Goal: Information Seeking & Learning: Compare options

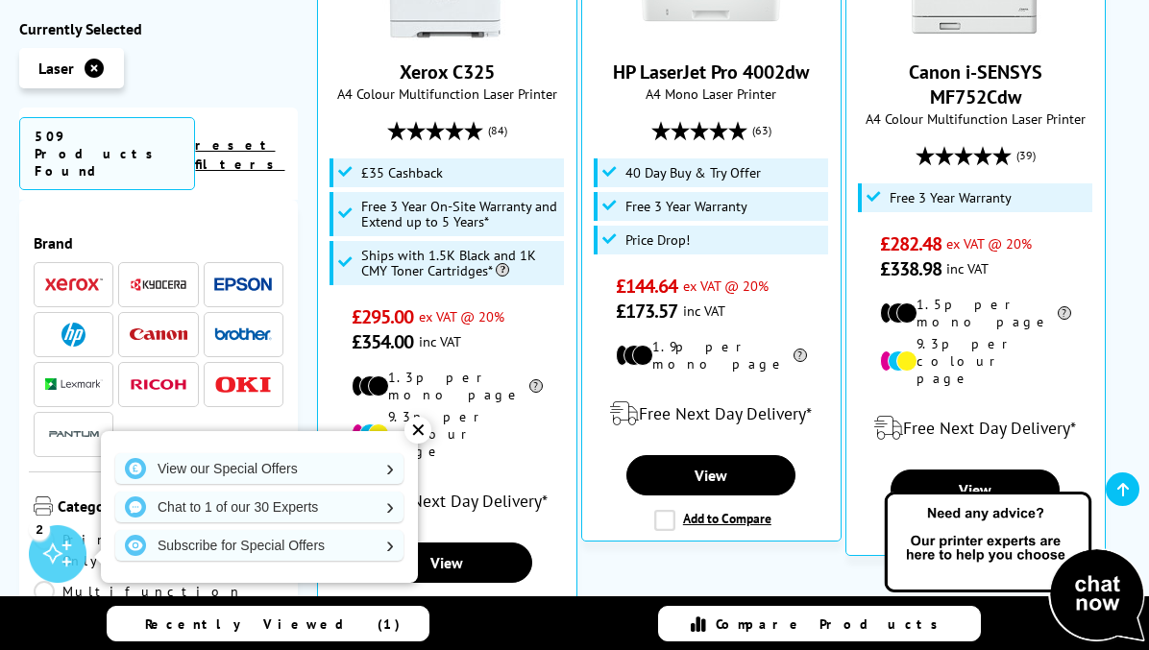
scroll to position [1103, 0]
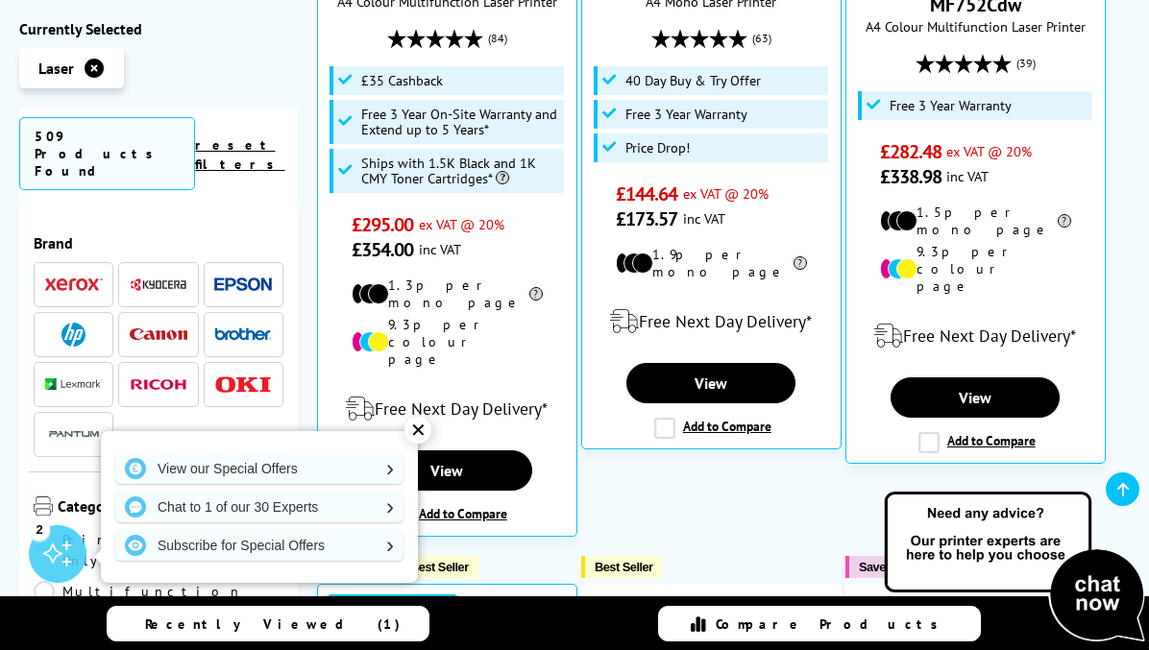
click at [426, 427] on div "✕" at bounding box center [417, 430] width 27 height 27
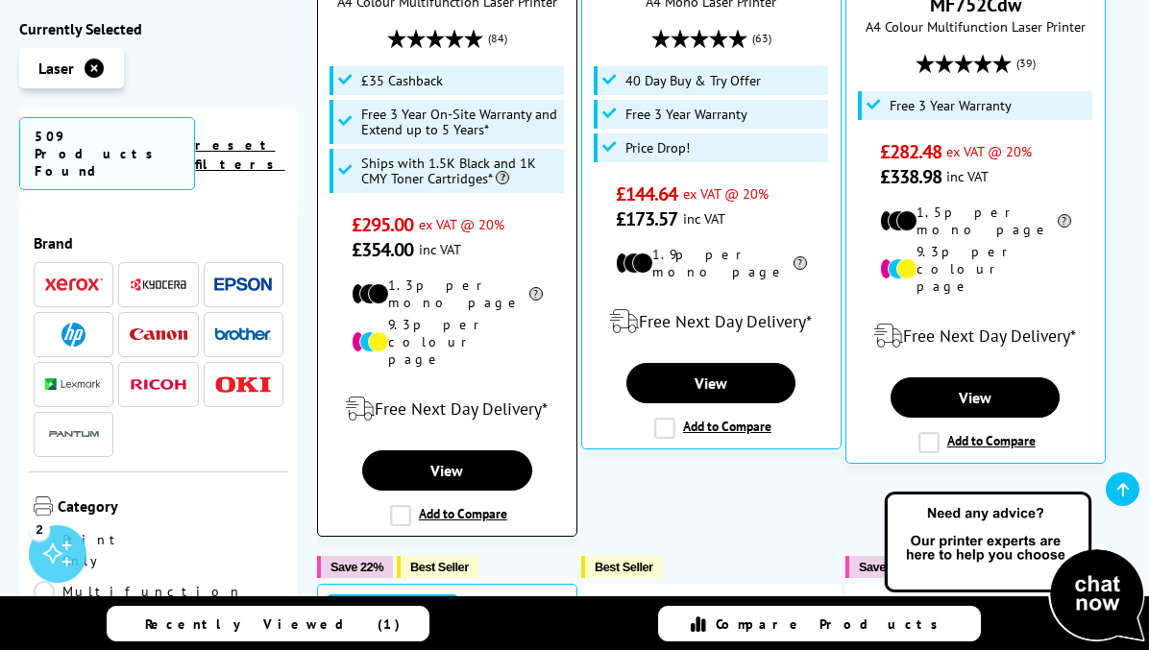
click at [388, 505] on div "Add to Compare" at bounding box center [447, 515] width 120 height 21
click at [403, 505] on label "Add to Compare" at bounding box center [448, 515] width 117 height 21
click at [0, 0] on input "Add to Compare" at bounding box center [0, 0] width 0 height 0
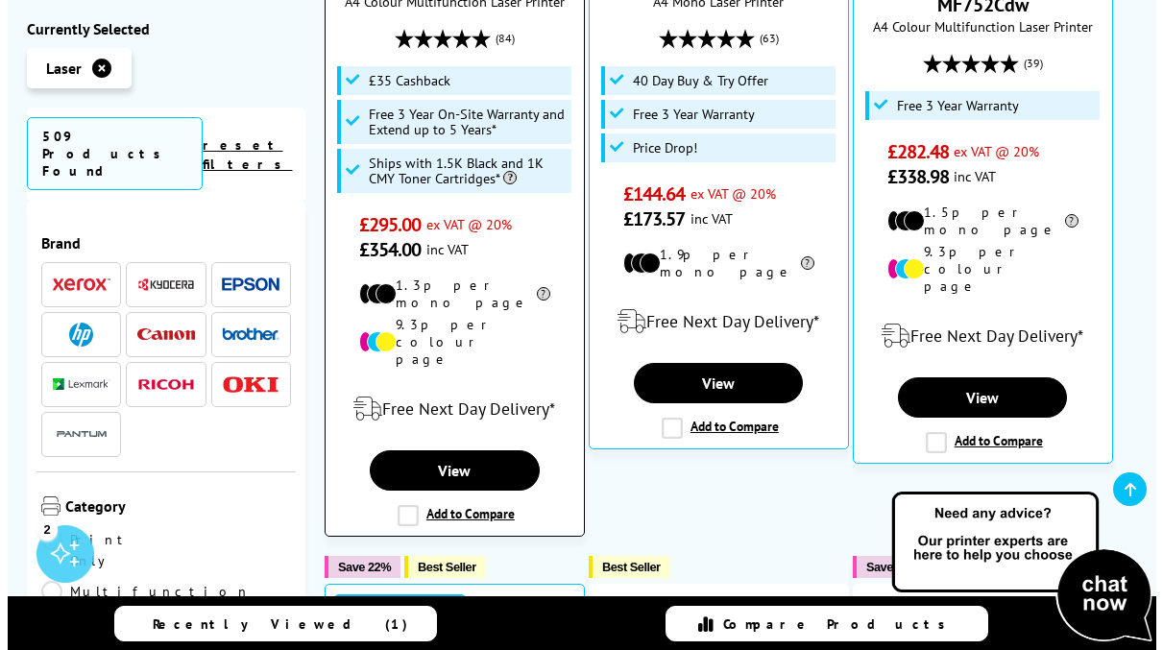
scroll to position [1104, 0]
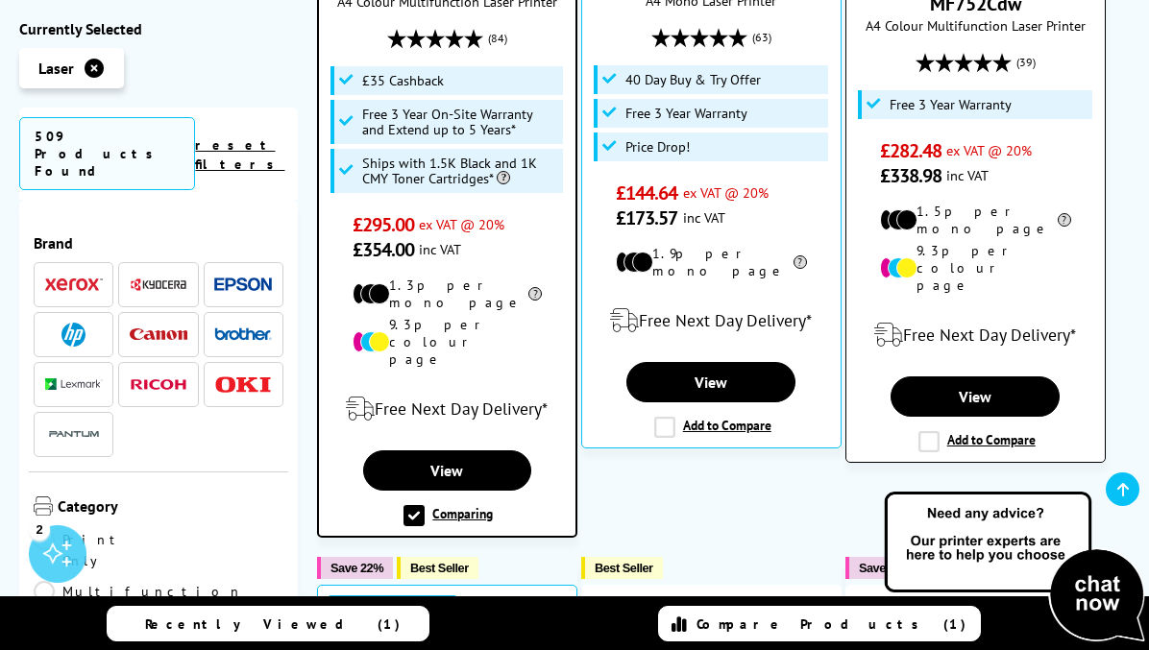
click at [934, 431] on label "Add to Compare" at bounding box center [976, 441] width 117 height 21
click at [0, 0] on input "Add to Compare" at bounding box center [0, 0] width 0 height 0
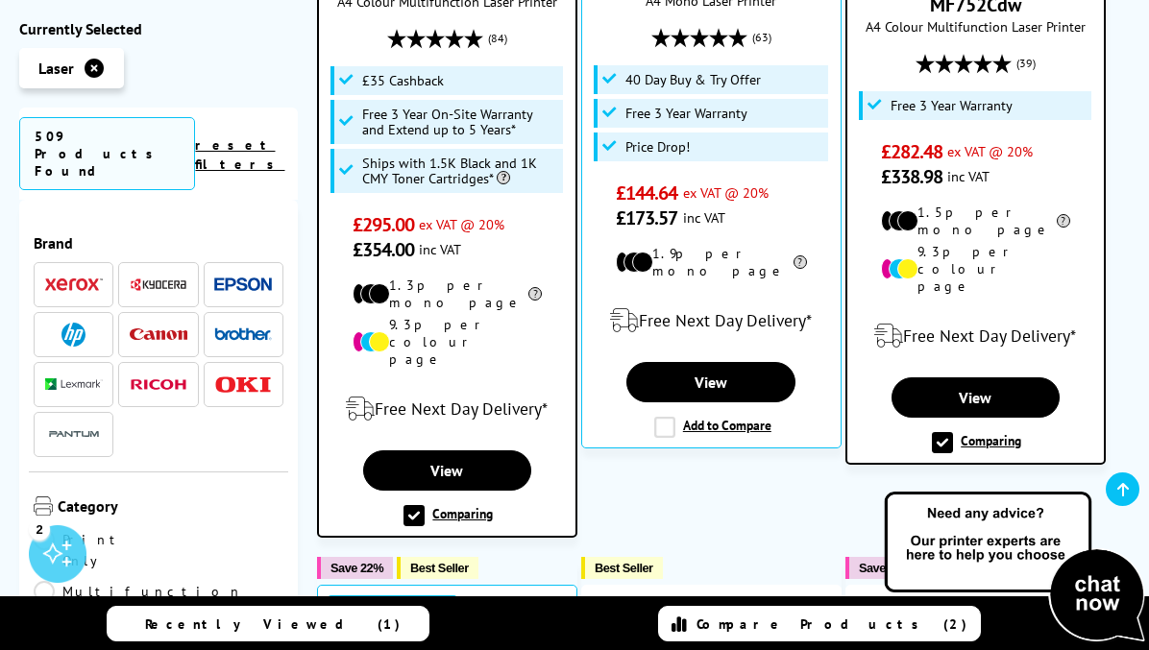
click at [813, 623] on span "Compare Products (2)" at bounding box center [831, 624] width 271 height 17
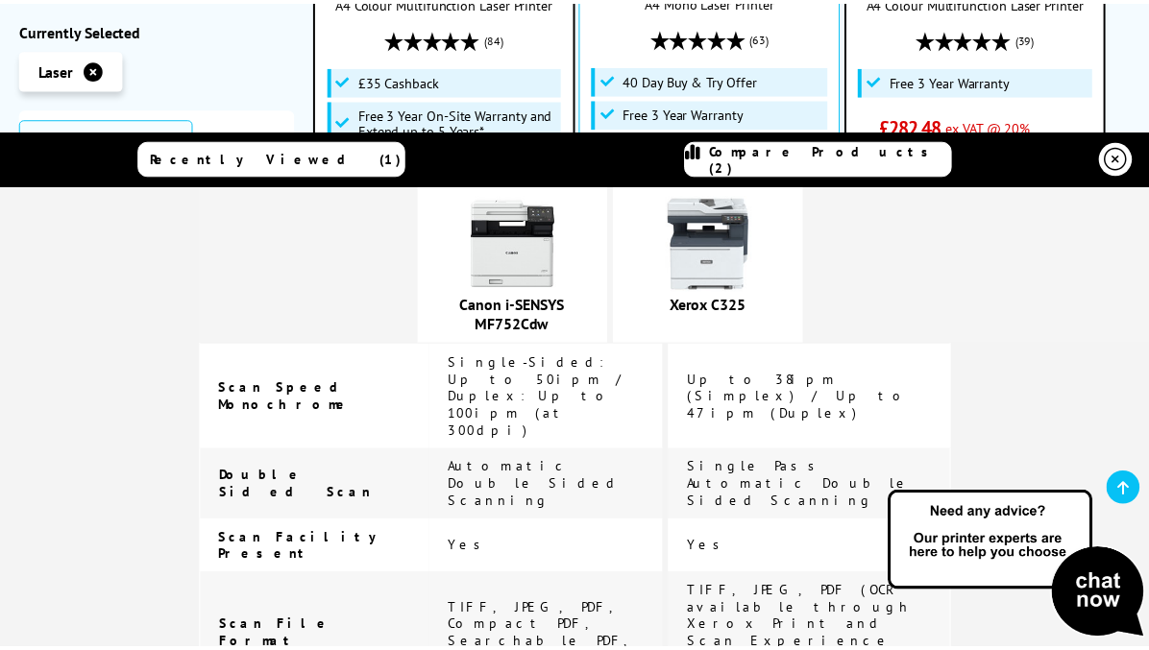
scroll to position [1825, 0]
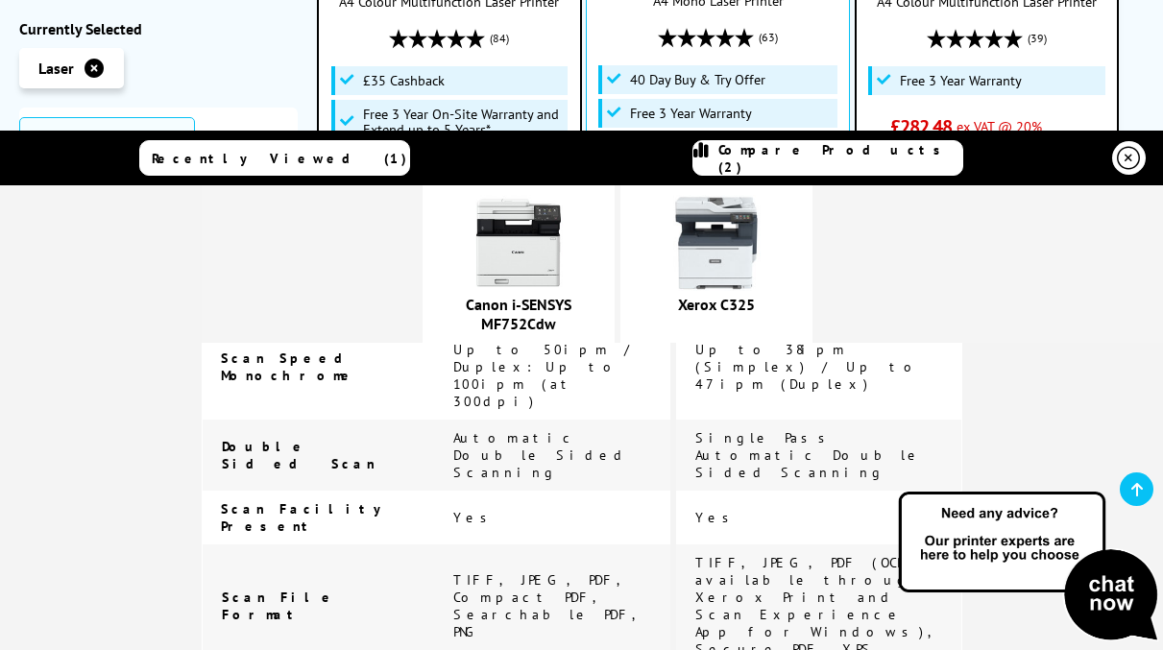
click at [1125, 152] on icon at bounding box center [1128, 158] width 23 height 23
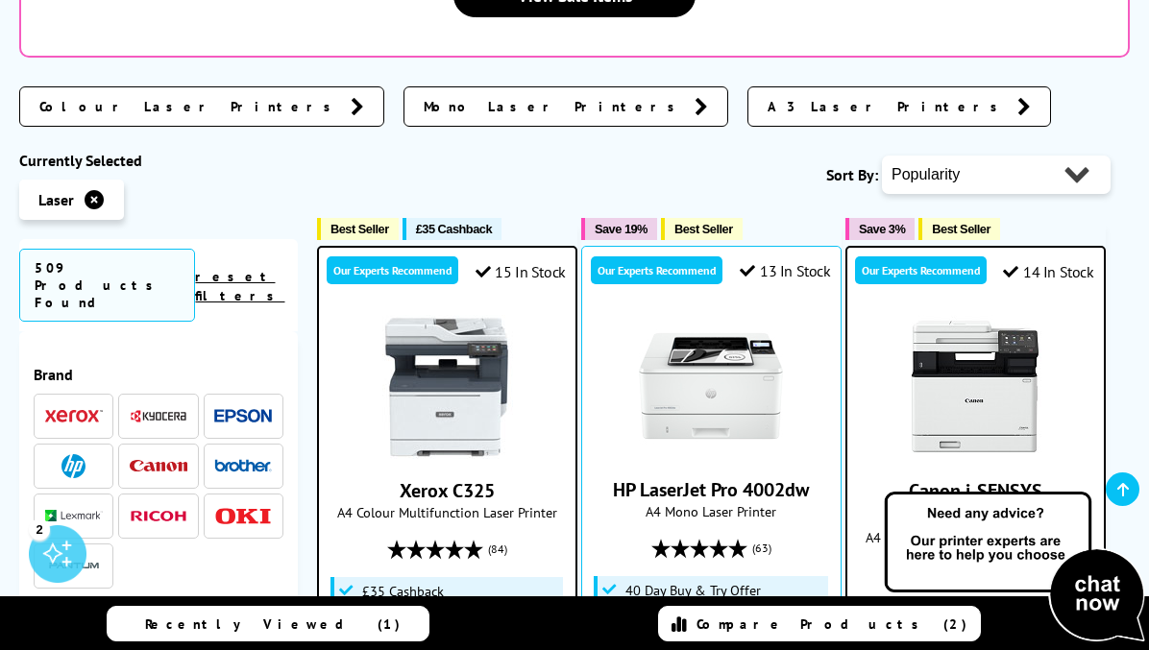
scroll to position [623, 0]
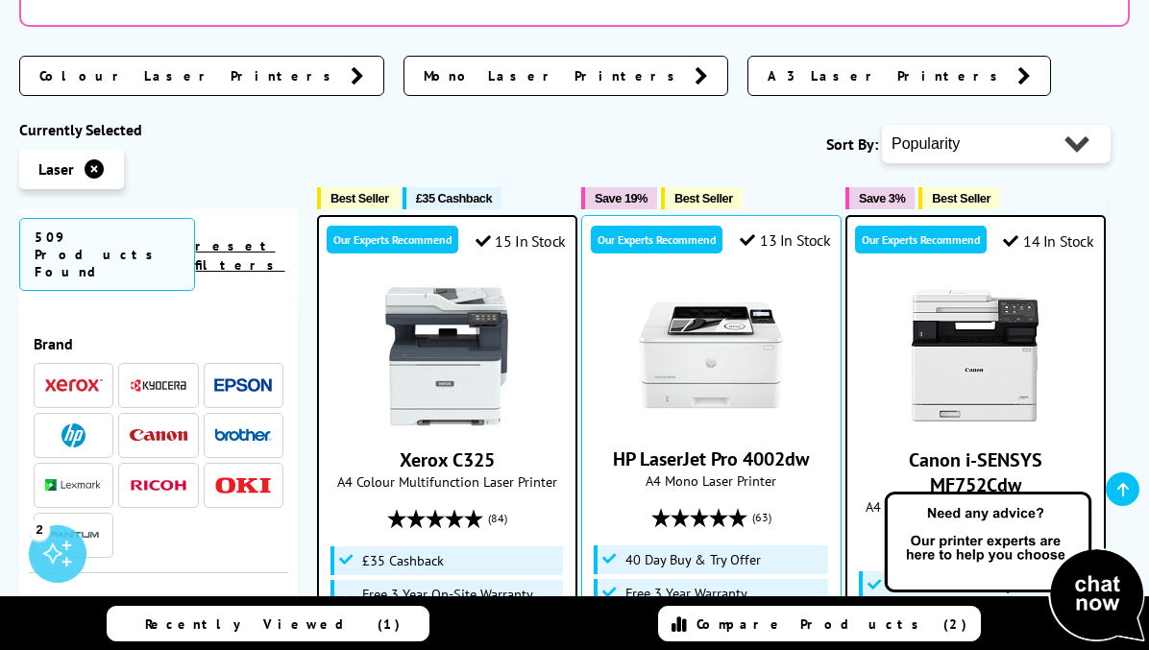
click at [983, 311] on img at bounding box center [975, 356] width 144 height 144
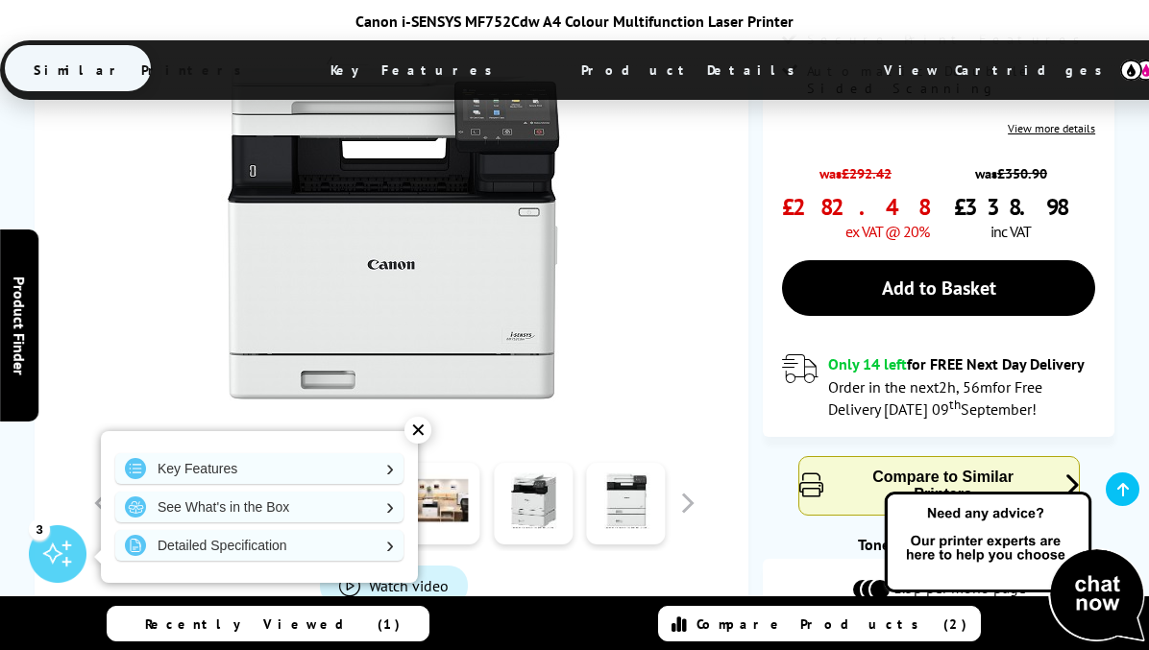
scroll to position [384, 0]
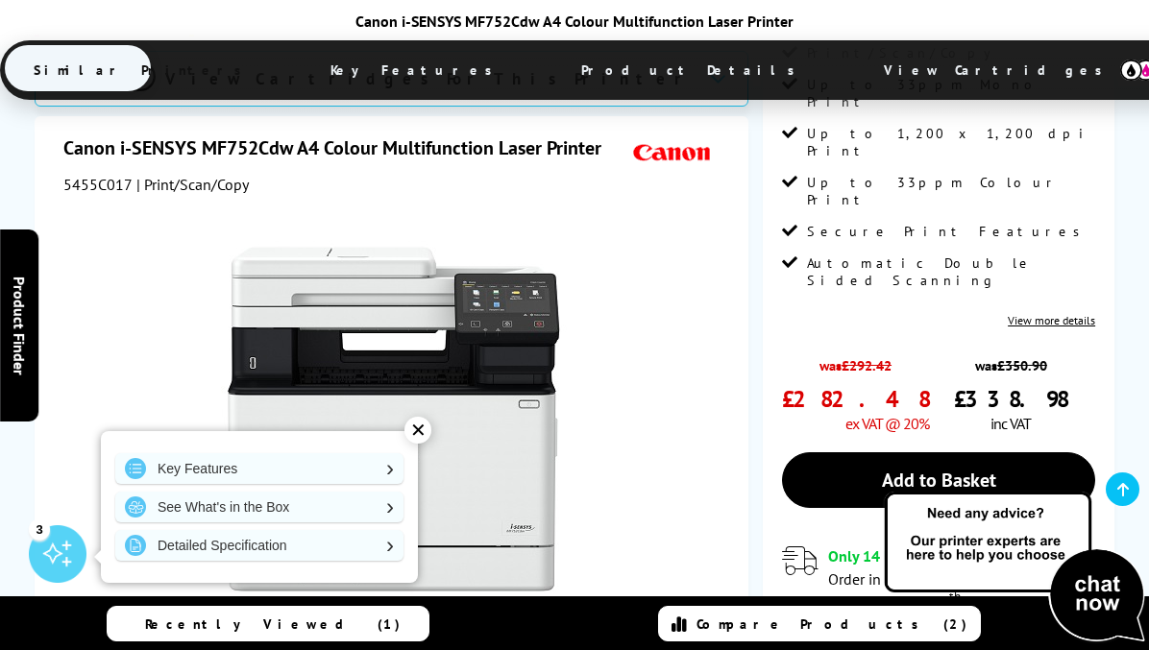
click at [420, 427] on div "✕" at bounding box center [417, 430] width 27 height 27
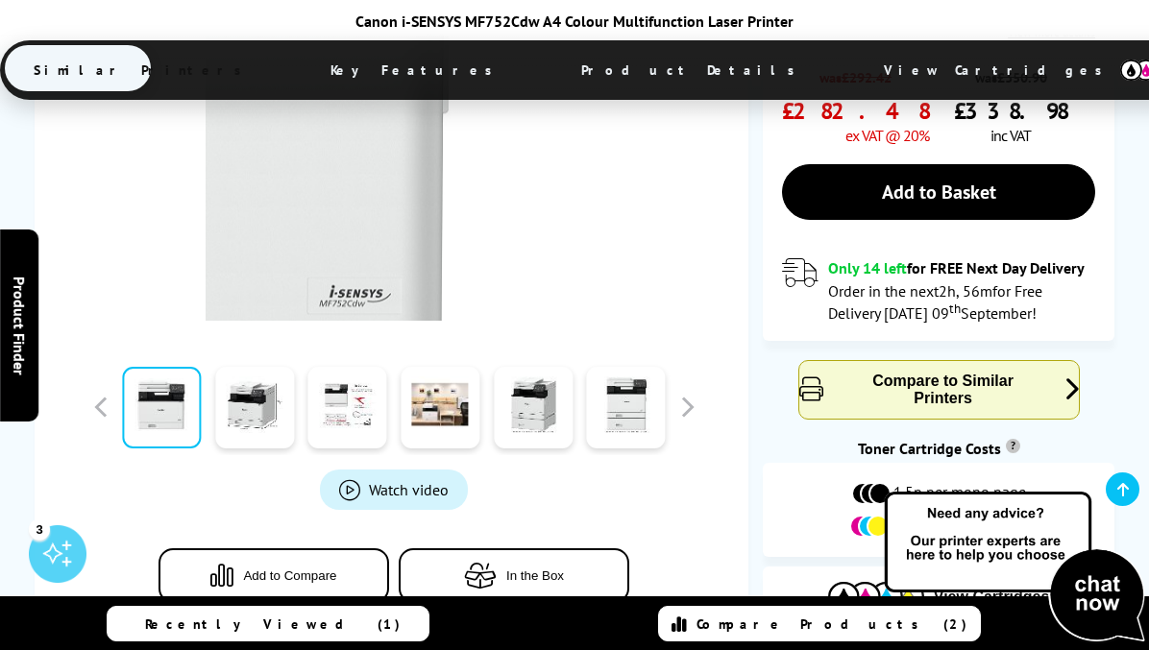
scroll to position [769, 0]
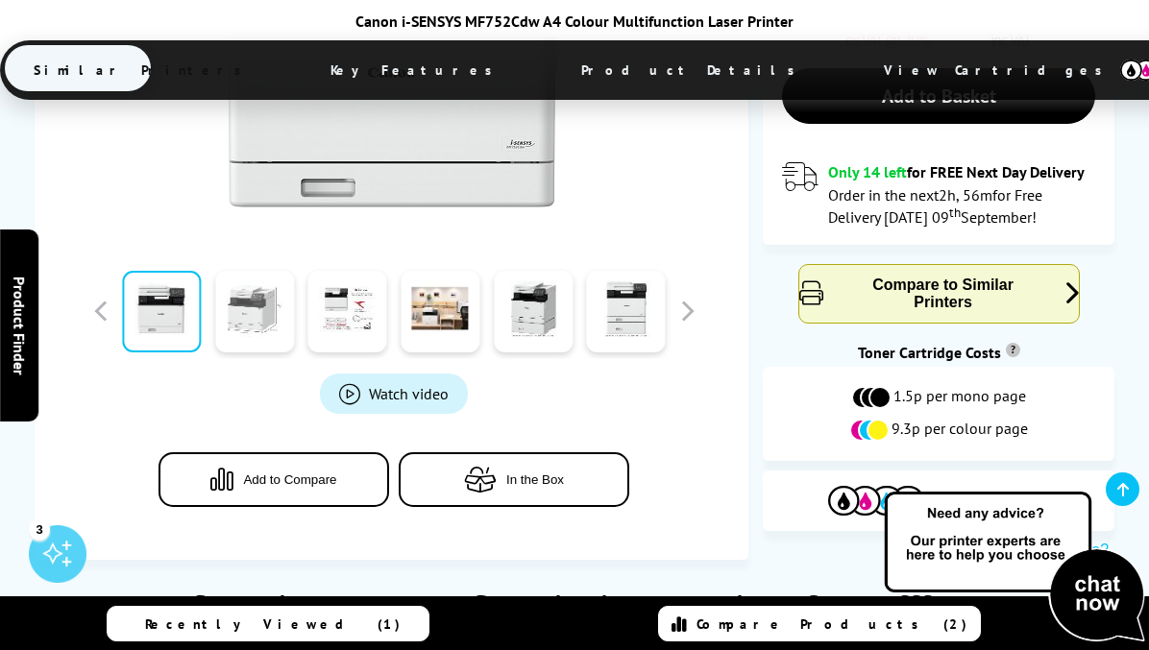
click at [267, 271] on link at bounding box center [254, 312] width 79 height 82
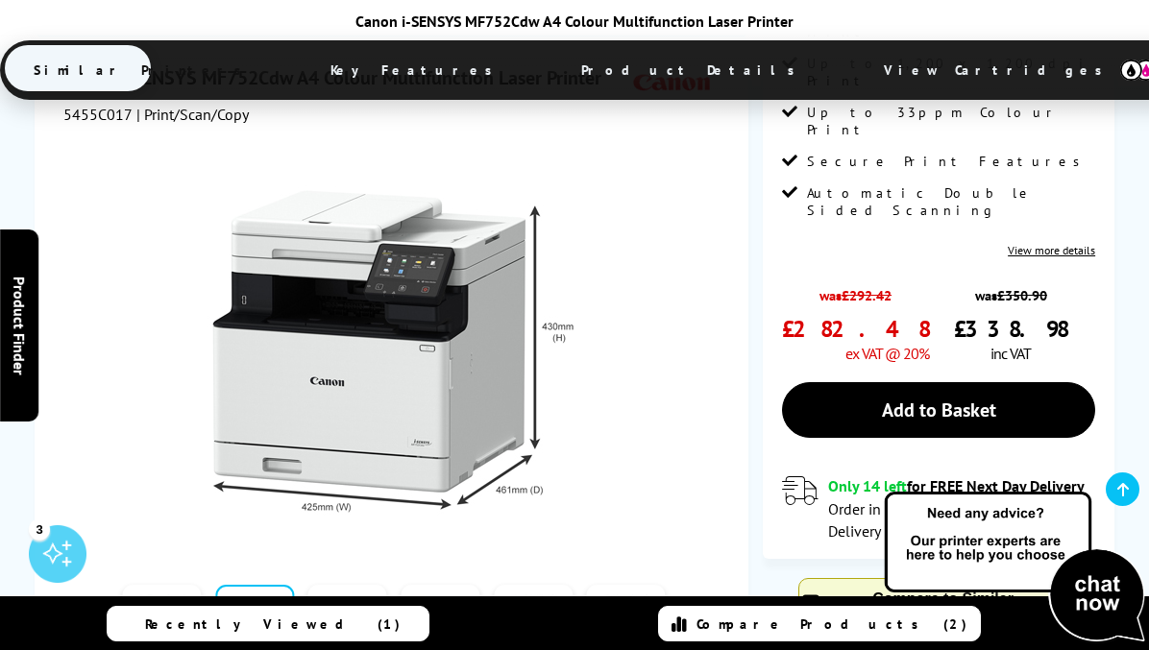
scroll to position [480, 0]
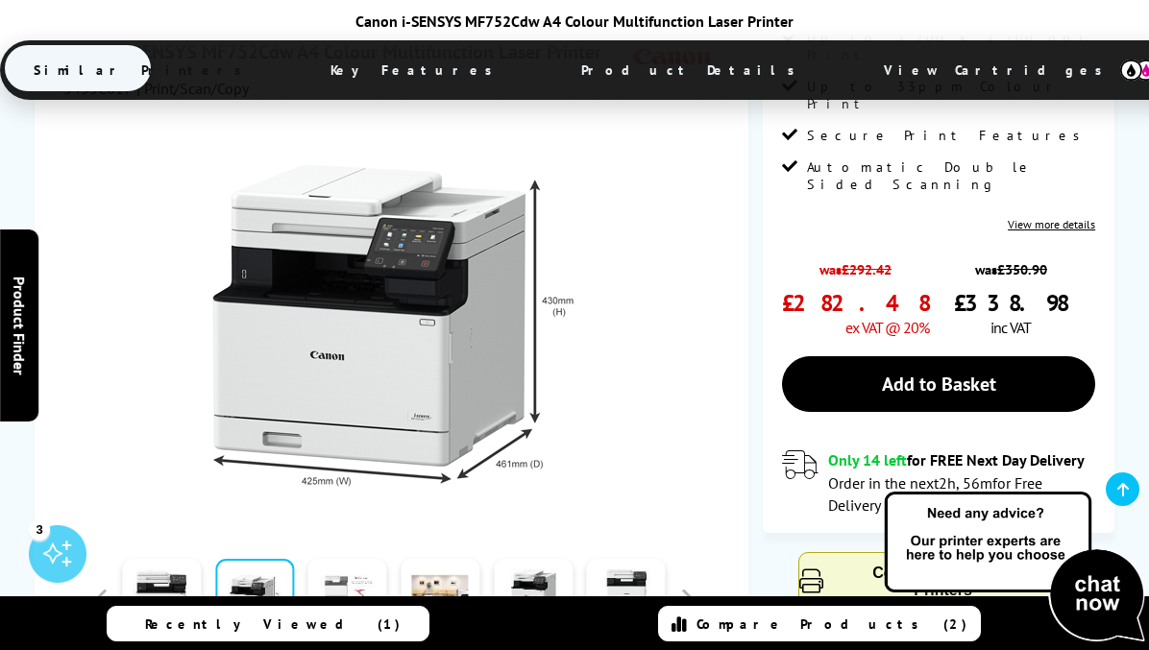
click at [347, 559] on link at bounding box center [347, 600] width 79 height 82
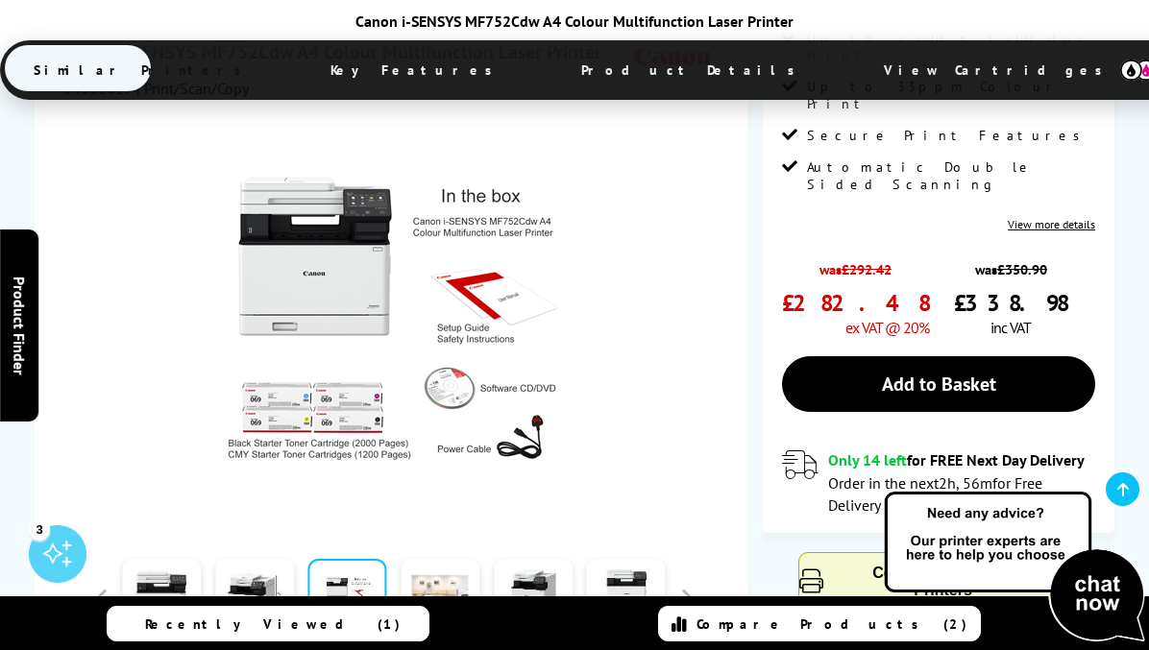
click at [458, 559] on link at bounding box center [440, 600] width 79 height 82
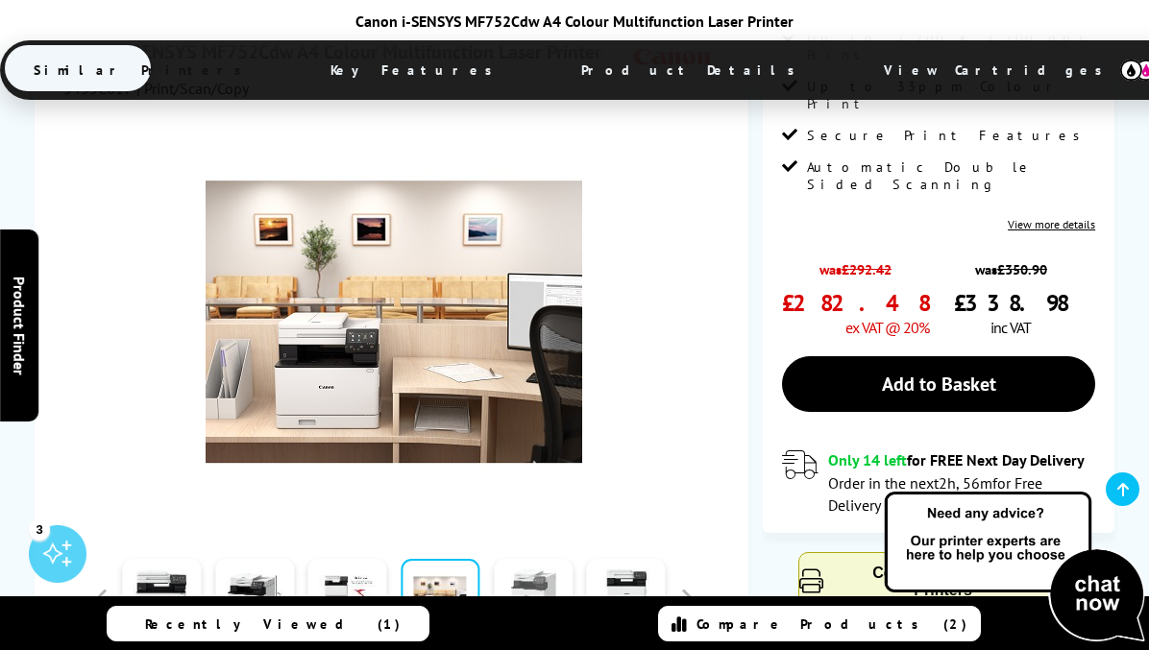
click at [531, 559] on link at bounding box center [533, 600] width 79 height 82
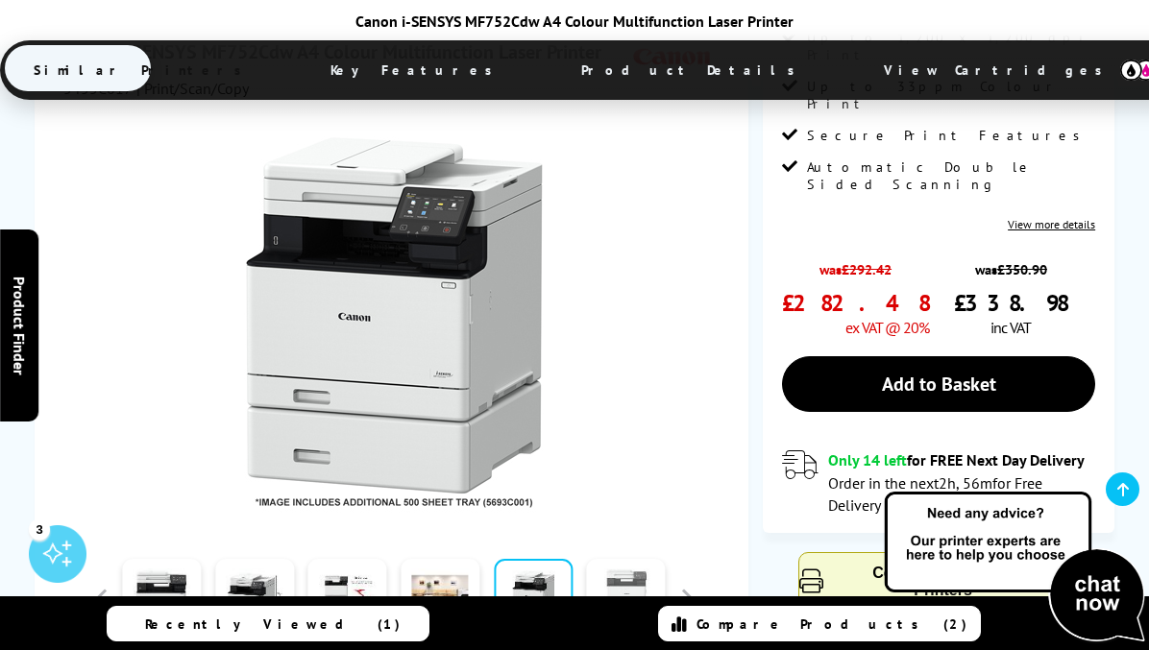
click at [628, 559] on link at bounding box center [626, 600] width 79 height 82
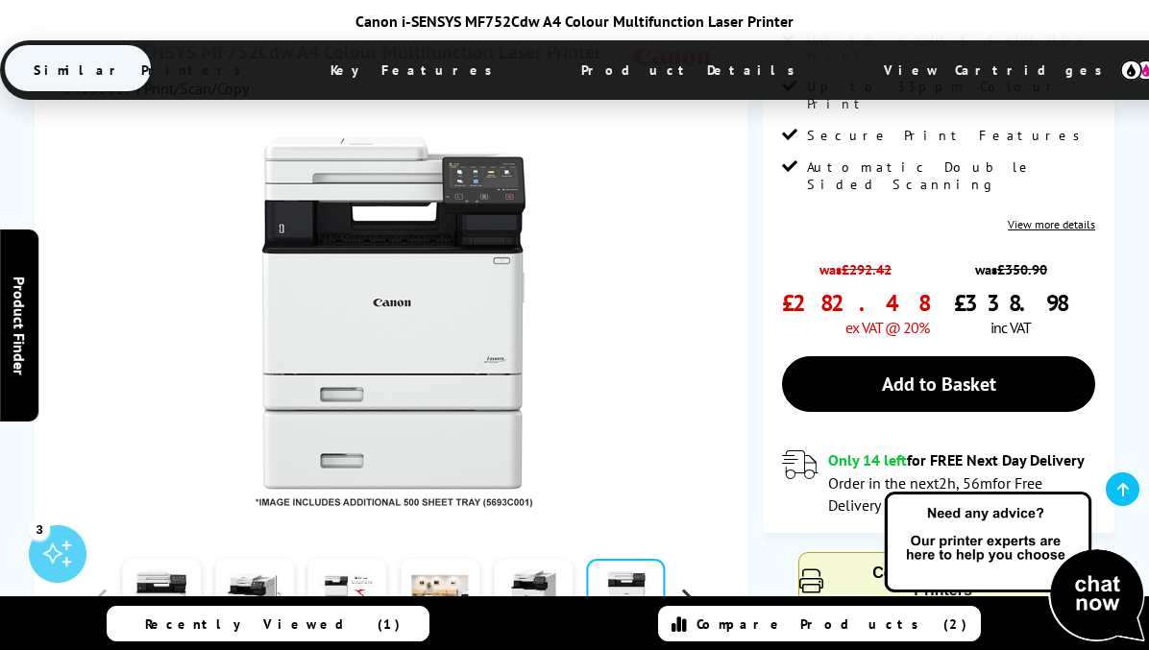
click at [682, 585] on button "button" at bounding box center [686, 599] width 29 height 29
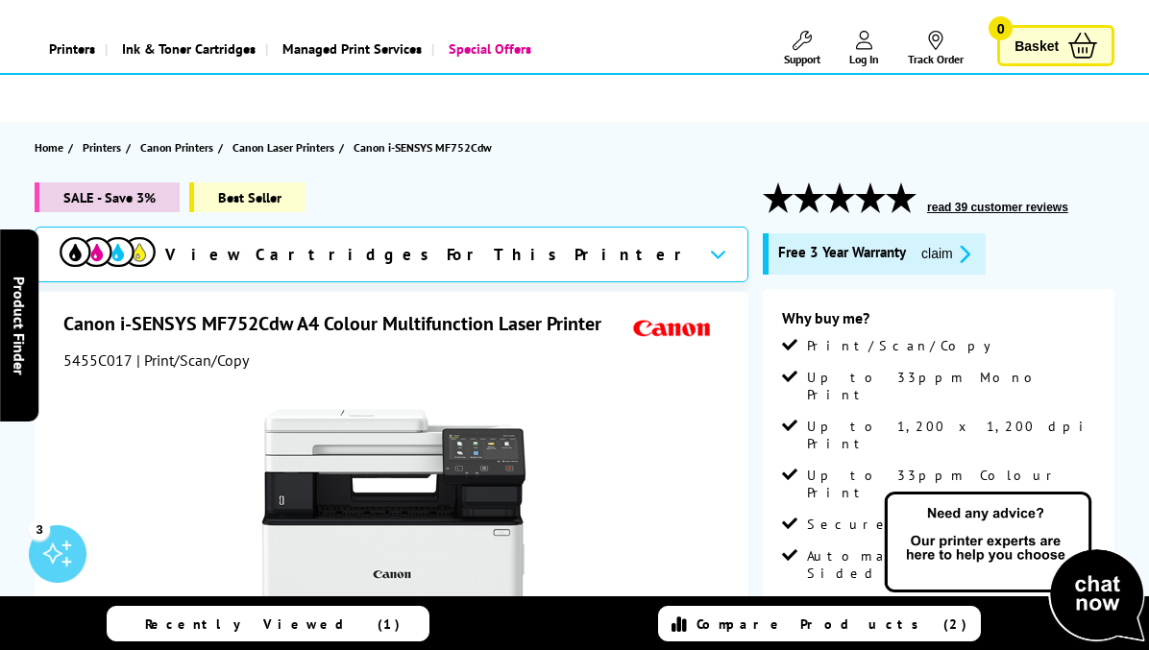
scroll to position [0, 0]
